Goal: Information Seeking & Learning: Learn about a topic

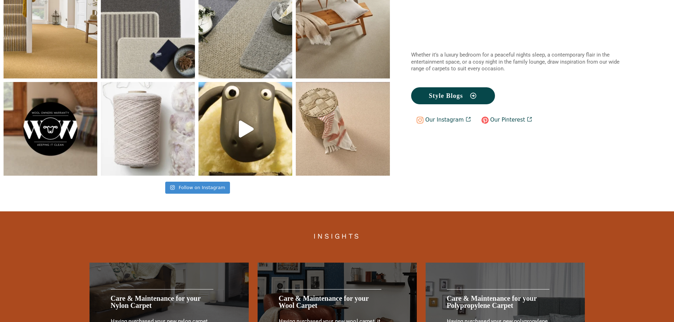
scroll to position [1466, 0]
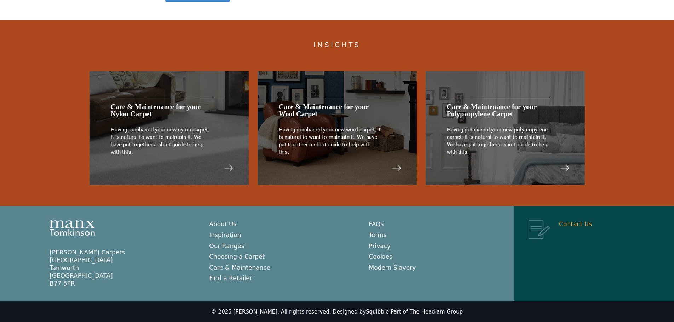
click at [579, 225] on link "Contact Us" at bounding box center [575, 224] width 33 height 7
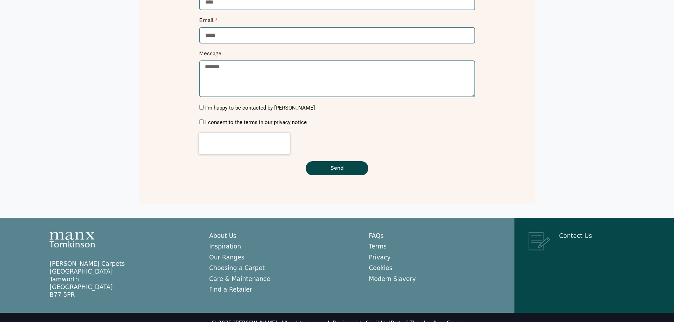
scroll to position [189, 0]
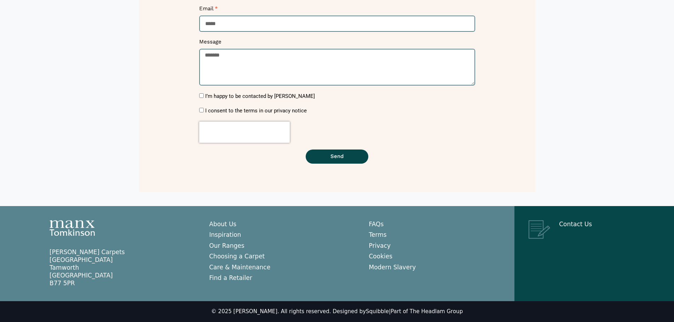
drag, startPoint x: 74, startPoint y: 283, endPoint x: 26, endPoint y: 252, distance: 57.3
click at [26, 252] on div "Manx [PERSON_NAME] Carpets [GEOGRAPHIC_DATA] [GEOGRAPHIC_DATA] [GEOGRAPHIC_DATA…" at bounding box center [337, 254] width 674 height 96
copy p "Manx [PERSON_NAME] Carpets [GEOGRAPHIC_DATA] [GEOGRAPHIC_DATA] [GEOGRAPHIC_DATA…"
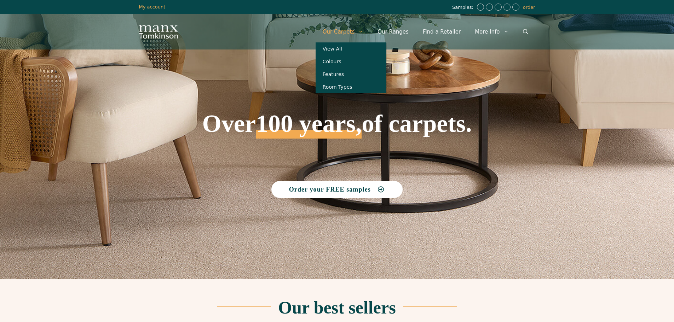
click at [354, 34] on link "Our Carpets" at bounding box center [343, 31] width 55 height 21
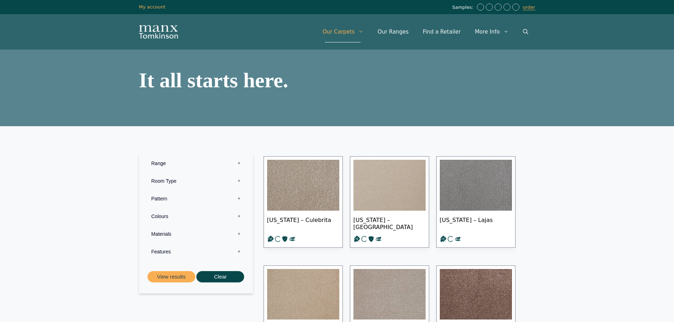
click at [158, 165] on label "Range 0" at bounding box center [195, 164] width 103 height 18
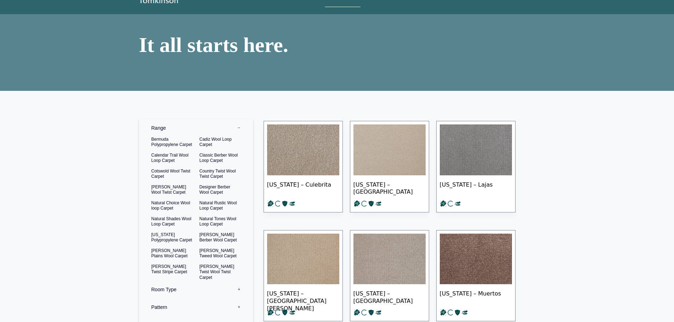
scroll to position [142, 0]
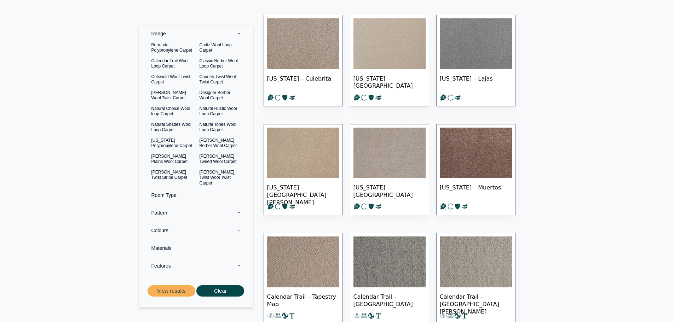
click at [168, 213] on label "Pattern 0" at bounding box center [195, 213] width 103 height 18
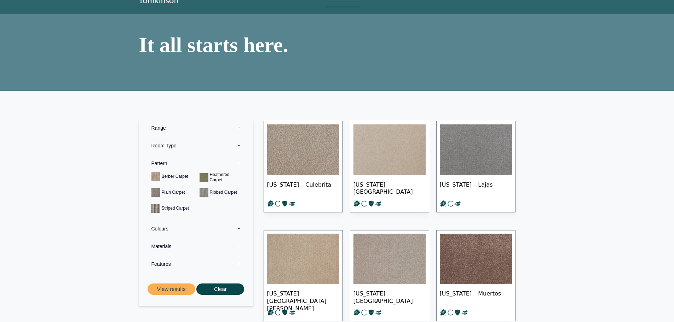
scroll to position [0, 0]
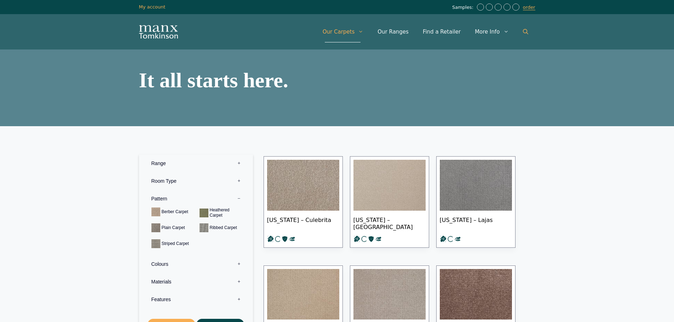
click at [524, 30] on icon "Open Search Bar" at bounding box center [525, 31] width 5 height 5
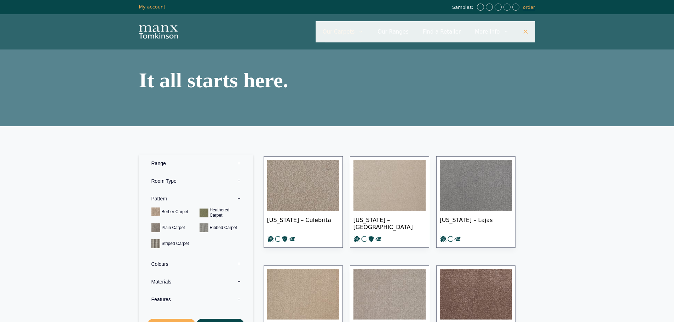
type input "*"
type input "**********"
drag, startPoint x: 380, startPoint y: 33, endPoint x: 412, endPoint y: 31, distance: 31.5
click at [381, 33] on input "**********" at bounding box center [426, 31] width 220 height 21
click at [526, 31] on icon "Close Search Bar" at bounding box center [525, 32] width 4 height 4
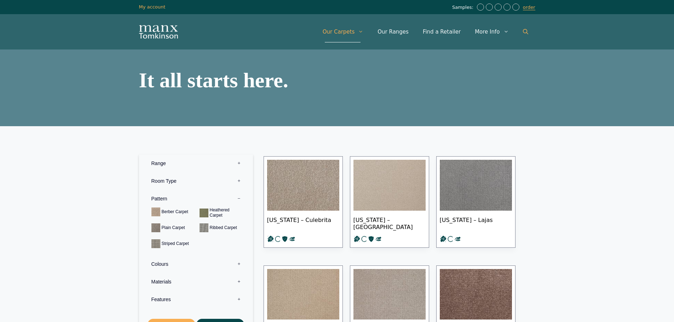
click at [526, 31] on icon "Open Search Bar" at bounding box center [525, 31] width 5 height 5
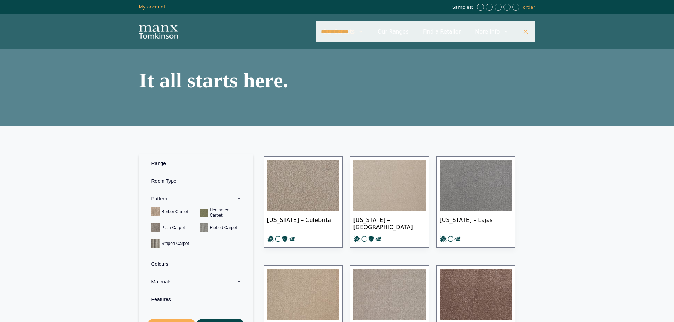
click at [387, 32] on input "**********" at bounding box center [426, 31] width 220 height 21
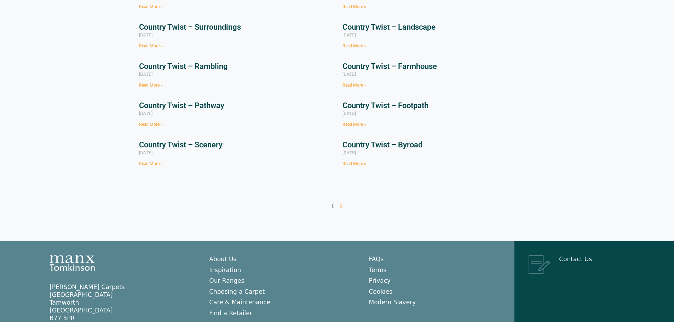
scroll to position [35, 0]
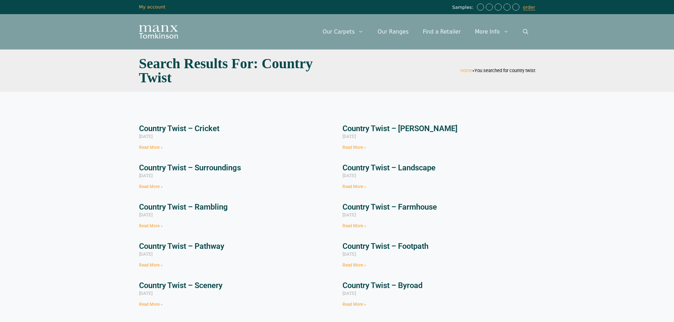
click at [209, 129] on link "Country Twist – Cricket" at bounding box center [179, 128] width 80 height 9
click at [235, 167] on link "Country Twist – Surroundings" at bounding box center [190, 167] width 102 height 9
click at [207, 207] on link "Country Twist – Rambling" at bounding box center [183, 207] width 89 height 9
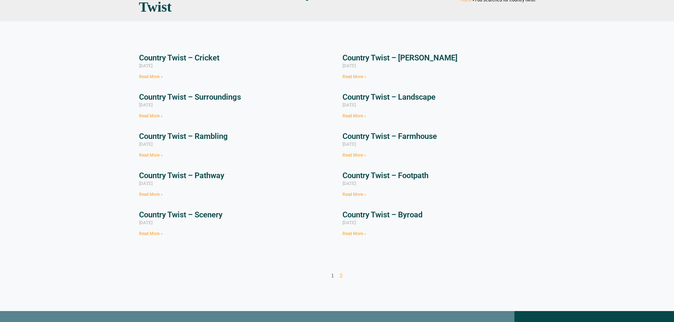
click at [216, 175] on link "Country Twist – Pathway" at bounding box center [181, 175] width 85 height 9
click at [212, 214] on link "Country Twist – Scenery" at bounding box center [181, 215] width 84 height 9
click at [408, 57] on link "Country Twist – [PERSON_NAME]" at bounding box center [400, 57] width 115 height 9
click at [434, 96] on link "Country Twist – Landscape" at bounding box center [389, 97] width 93 height 9
click at [416, 212] on link "Country Twist – Byroad" at bounding box center [383, 215] width 80 height 9
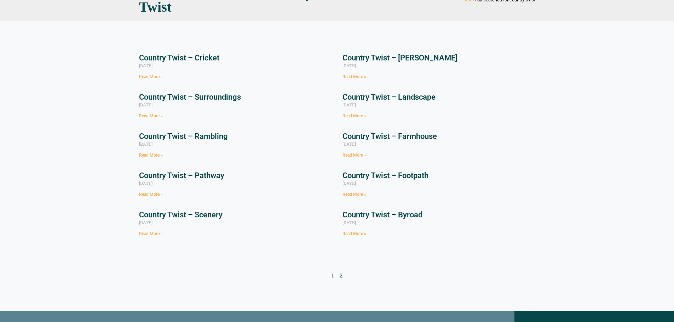
click at [341, 275] on link "Page 2" at bounding box center [341, 275] width 3 height 7
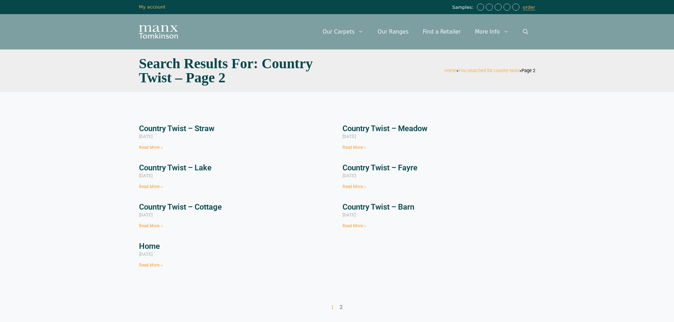
click at [208, 208] on link "Country Twist – Cottage" at bounding box center [180, 207] width 83 height 9
click at [207, 165] on link "Country Twist – Lake" at bounding box center [175, 167] width 73 height 9
click at [197, 126] on link "Country Twist – Straw" at bounding box center [176, 128] width 75 height 9
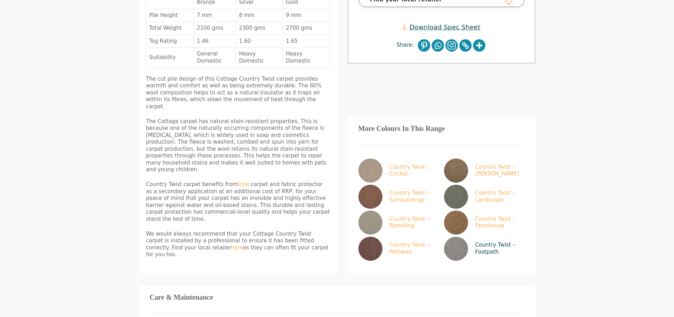
scroll to position [318, 0]
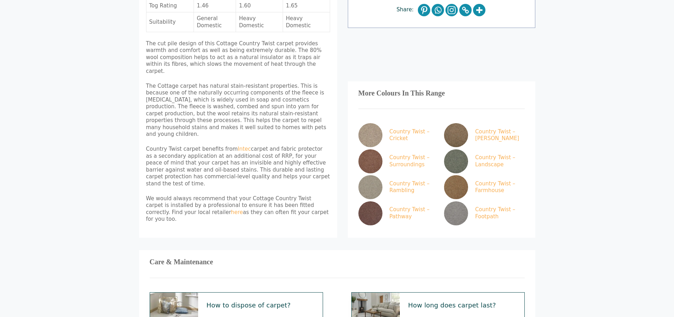
click at [406, 81] on div "More Colours In This Range Country Twist – Cricket Country Twist – [PERSON_NAME…" at bounding box center [442, 159] width 188 height 157
click at [405, 92] on h3 "More Colours In This Range" at bounding box center [441, 93] width 166 height 3
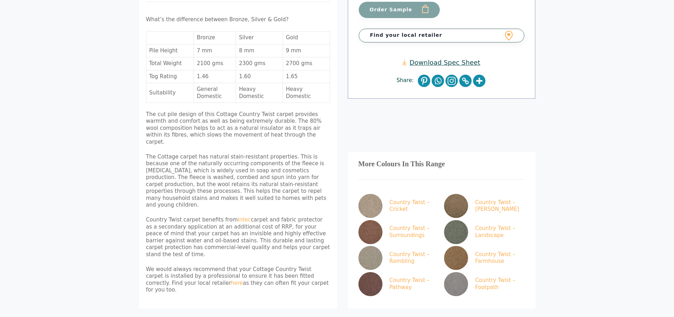
scroll to position [283, 0]
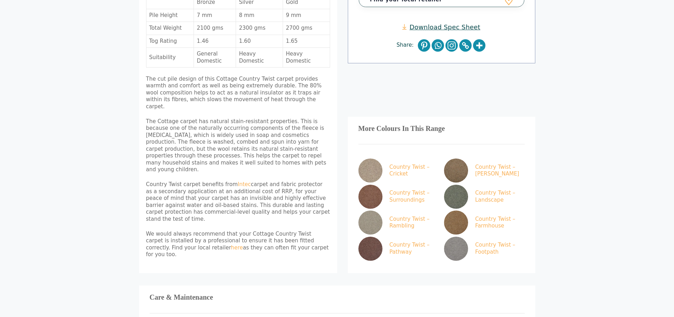
click at [399, 127] on h3 "More Colours In This Range" at bounding box center [441, 128] width 166 height 3
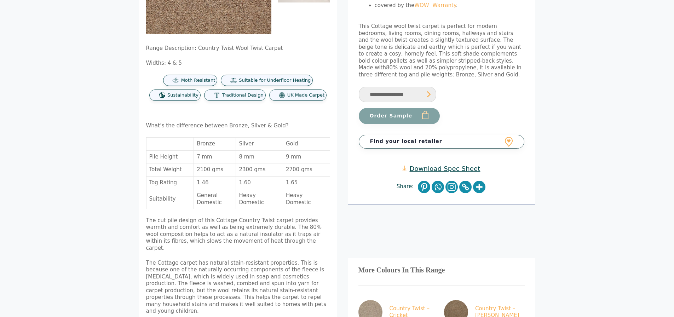
scroll to position [0, 0]
